Goal: Task Accomplishment & Management: Manage account settings

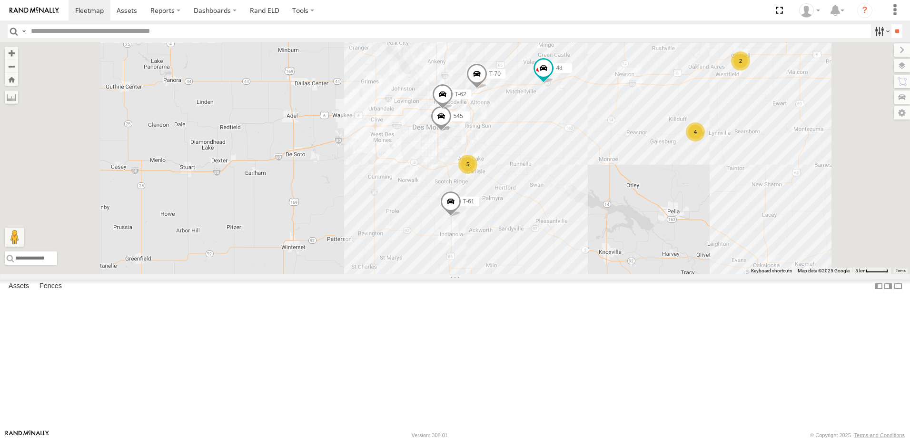
click at [872, 30] on label at bounding box center [881, 31] width 20 height 14
click at [0, 0] on span "Tractor" at bounding box center [0, 0] width 0 height 0
click at [893, 30] on input "**" at bounding box center [897, 31] width 11 height 14
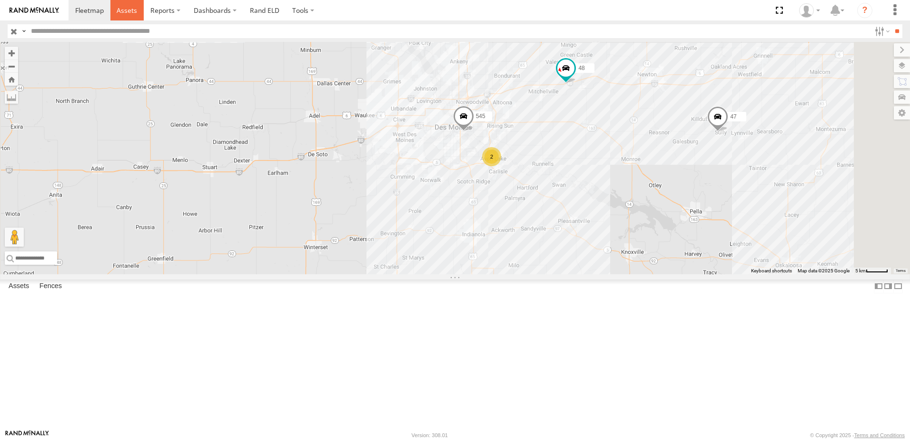
click at [126, 7] on span at bounding box center [127, 10] width 20 height 9
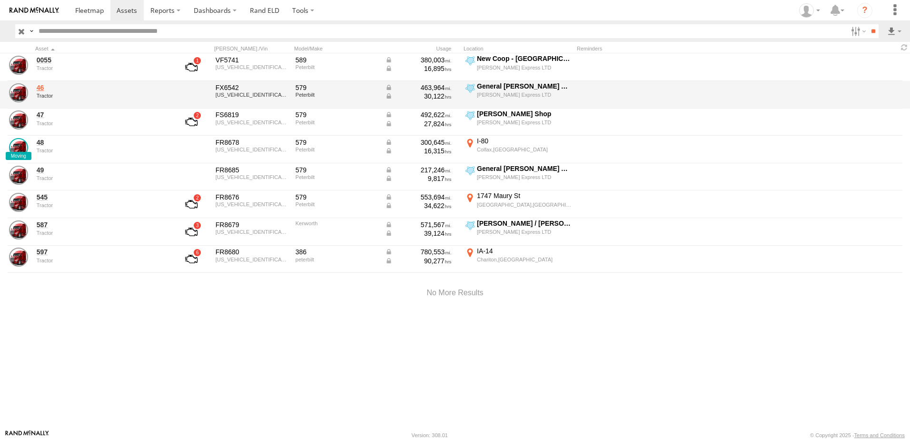
click at [43, 86] on link "46" at bounding box center [102, 87] width 130 height 9
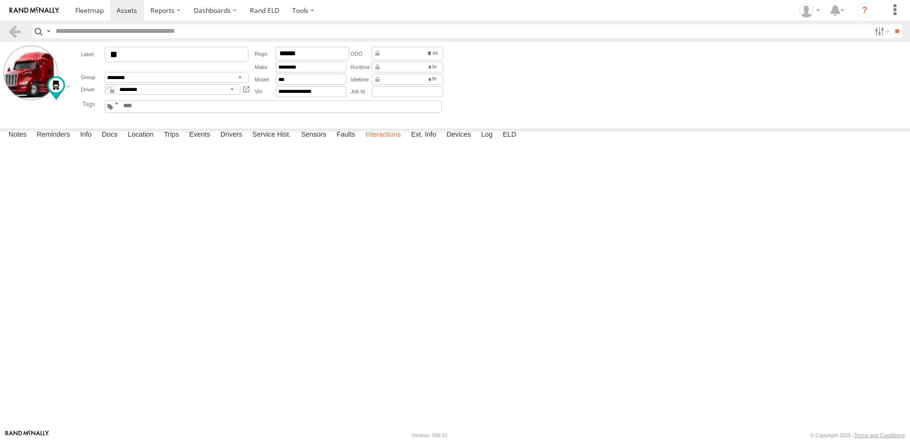
click at [378, 142] on label "Interactions" at bounding box center [383, 135] width 45 height 13
click at [11, 31] on link at bounding box center [15, 31] width 14 height 14
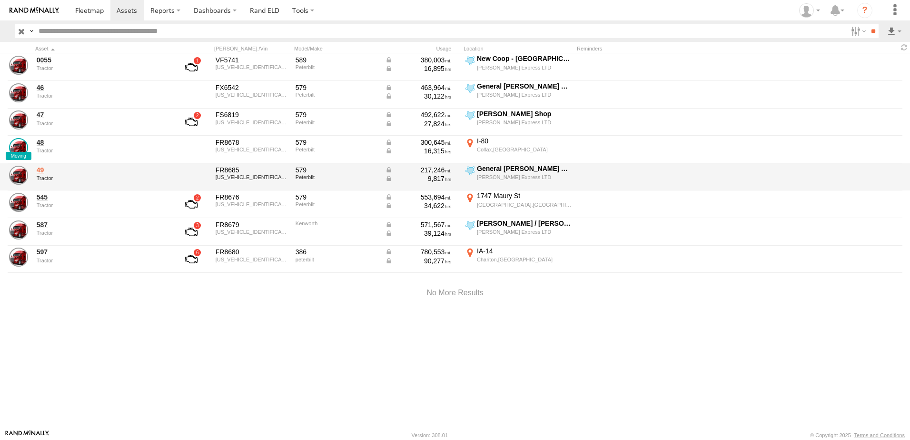
click at [41, 172] on link "49" at bounding box center [102, 170] width 130 height 9
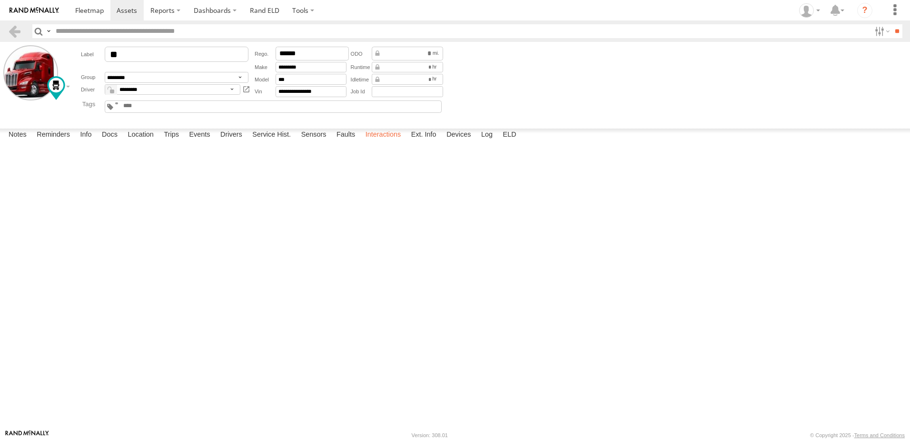
click at [389, 142] on label "Interactions" at bounding box center [383, 135] width 45 height 13
click at [16, 28] on link at bounding box center [15, 31] width 14 height 14
